Goal: Unclear: Unclear

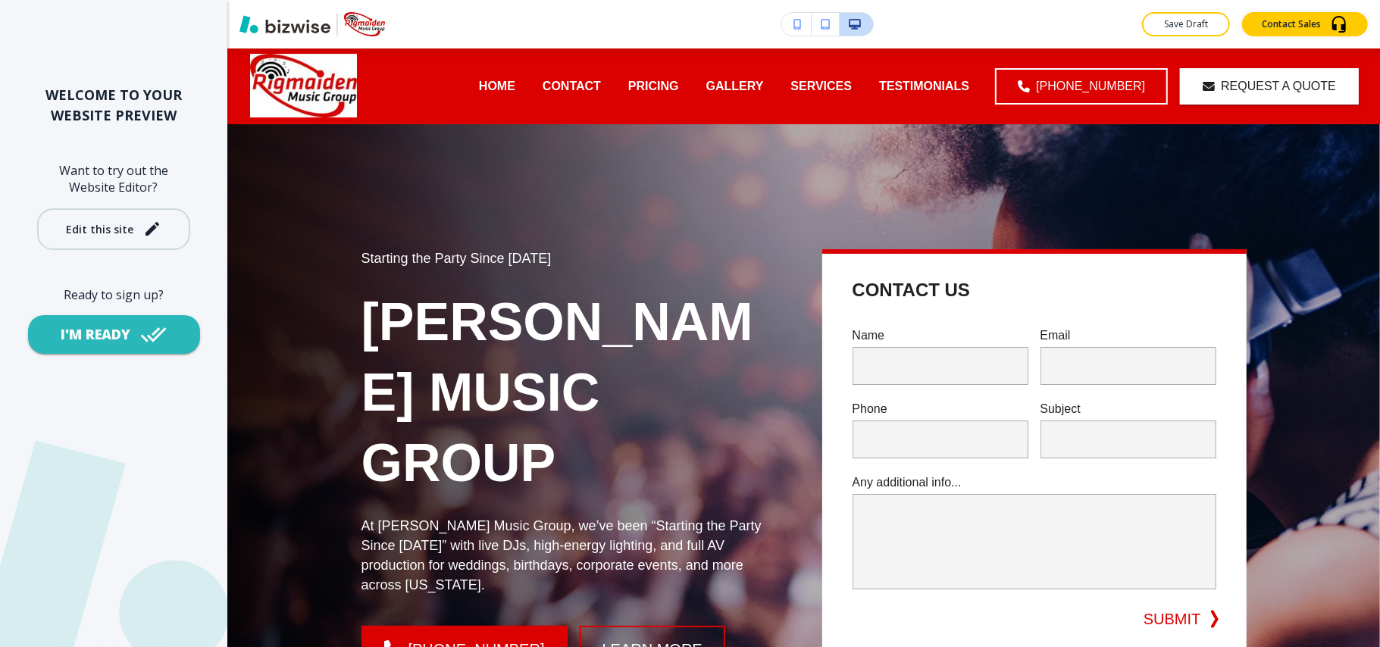
click at [107, 228] on div "Edit this site" at bounding box center [100, 229] width 67 height 11
